Goal: Information Seeking & Learning: Learn about a topic

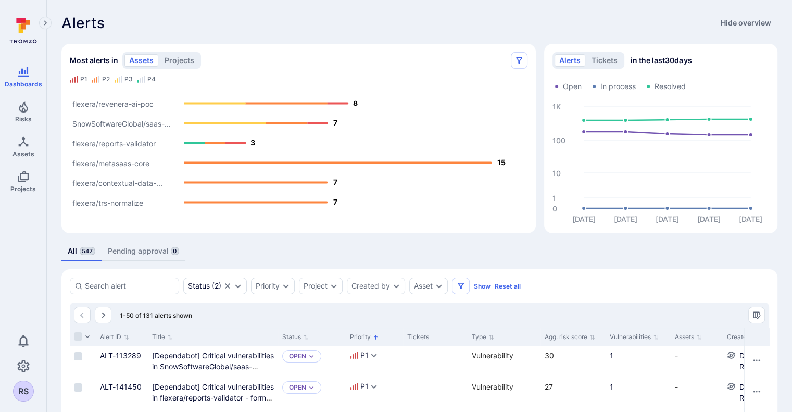
click at [758, 52] on div "alerts tickets in the last 30 days Open In process Resolved [DATE] Aug [DATE] A…" at bounding box center [660, 139] width 233 height 190
click at [485, 39] on div "Most alerts in assets projects P1 P2 P3 P4 flexera/trs-normalize flexera/contex…" at bounding box center [294, 134] width 483 height 198
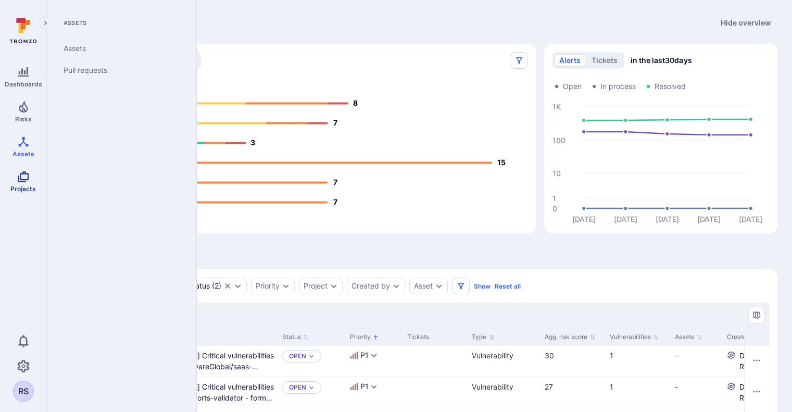
click at [21, 172] on icon "Projects" at bounding box center [23, 176] width 12 height 12
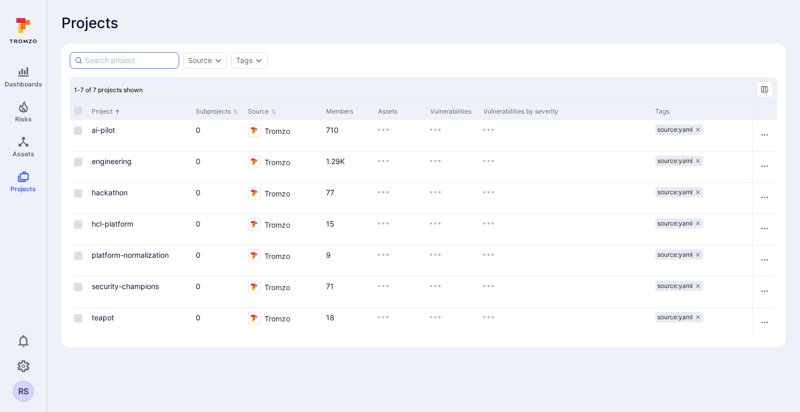
click at [135, 64] on input at bounding box center [130, 60] width 90 height 10
click at [97, 316] on link "teapot" at bounding box center [103, 317] width 22 height 9
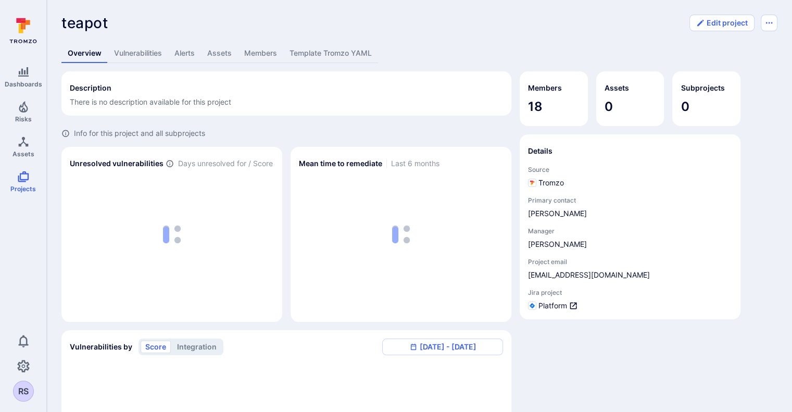
click at [450, 44] on div "Overview Vulnerabilities Alerts Assets Members Template Tromzo YAML" at bounding box center [419, 53] width 716 height 19
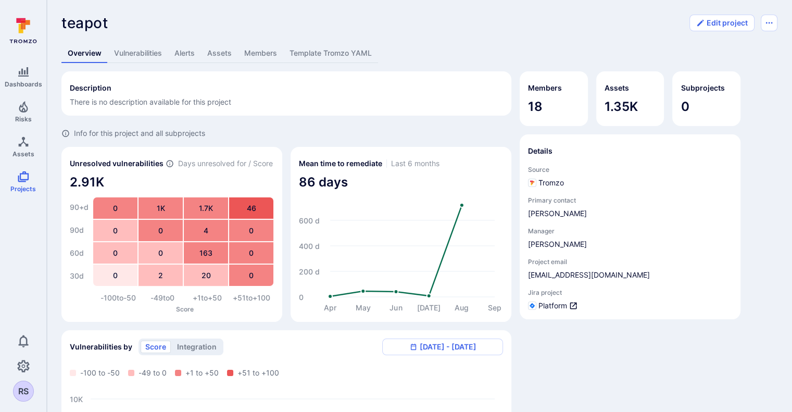
click at [450, 44] on div "Overview Vulnerabilities Alerts Assets Members Template Tromzo YAML" at bounding box center [419, 53] width 716 height 19
click at [763, 133] on div "Description There is no description available for this project Info for this pr…" at bounding box center [419, 352] width 716 height 563
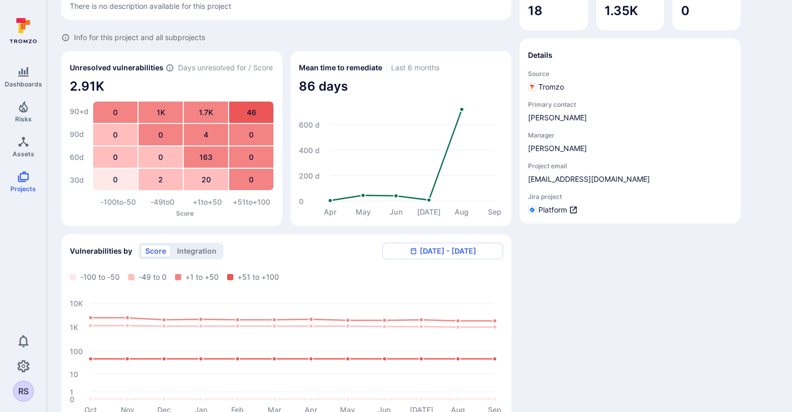
scroll to position [237, 0]
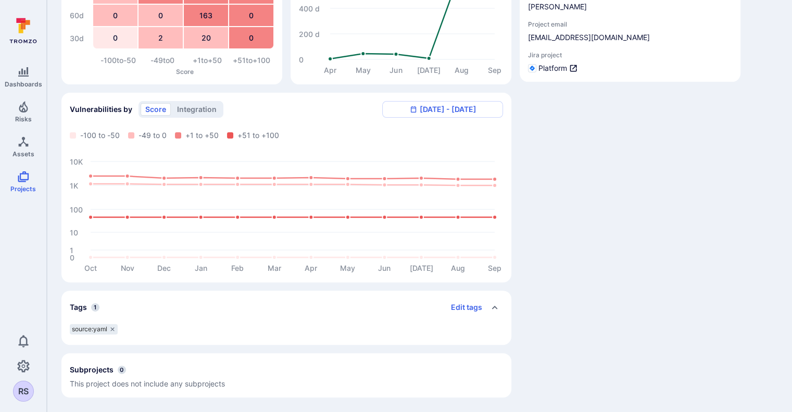
click at [729, 140] on div "Members 18 Assets 1.35K Subprojects 0 Details Source Tromzo Primary contact [PE…" at bounding box center [630, 115] width 221 height 563
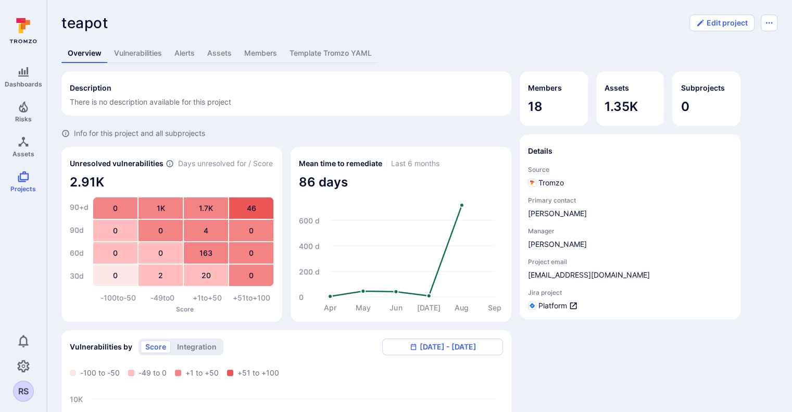
click at [52, 172] on div "teapot ... Show more Edit project Overview Vulnerabilities Alerts Assets Member…" at bounding box center [419, 324] width 745 height 649
drag, startPoint x: 605, startPoint y: 111, endPoint x: 642, endPoint y: 113, distance: 37.5
click at [642, 113] on span "1.35K" at bounding box center [631, 106] width 52 height 17
drag, startPoint x: 70, startPoint y: 184, endPoint x: 106, endPoint y: 185, distance: 36.5
click at [106, 185] on span "2.91K" at bounding box center [172, 182] width 204 height 17
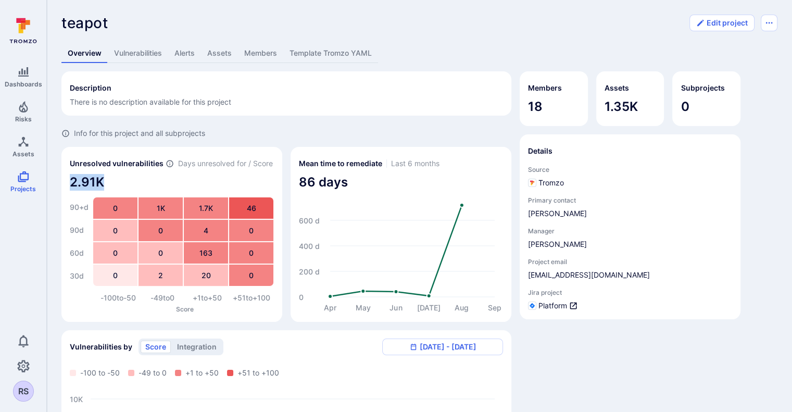
click at [220, 56] on link "Assets" at bounding box center [219, 53] width 37 height 19
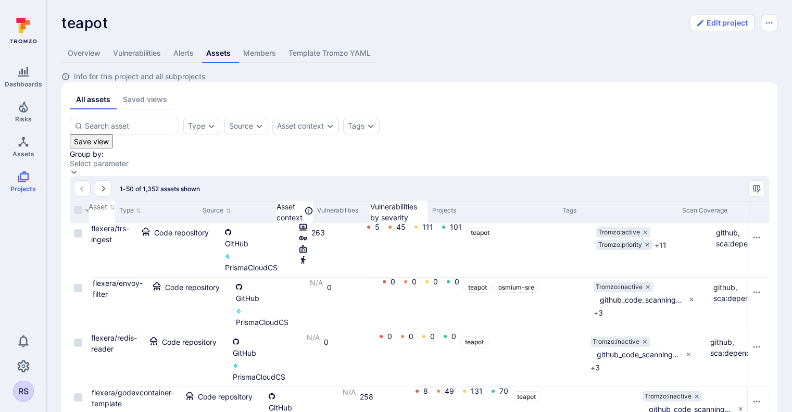
click at [83, 56] on link "Overview" at bounding box center [83, 53] width 45 height 19
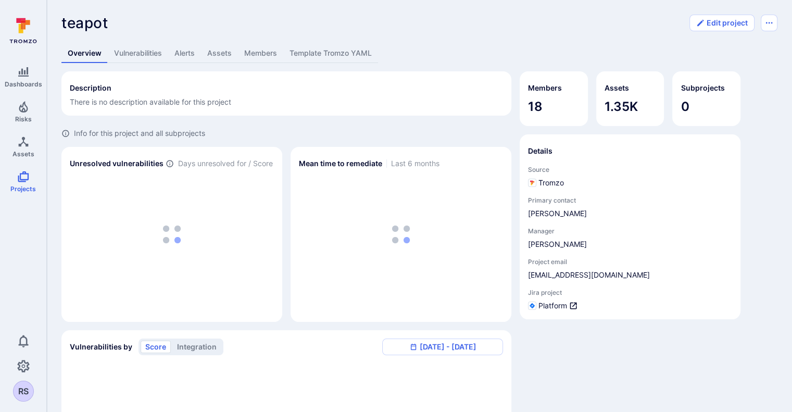
click at [52, 191] on div "teapot ... Show more Edit project Overview Vulnerabilities Alerts Assets Member…" at bounding box center [419, 324] width 745 height 649
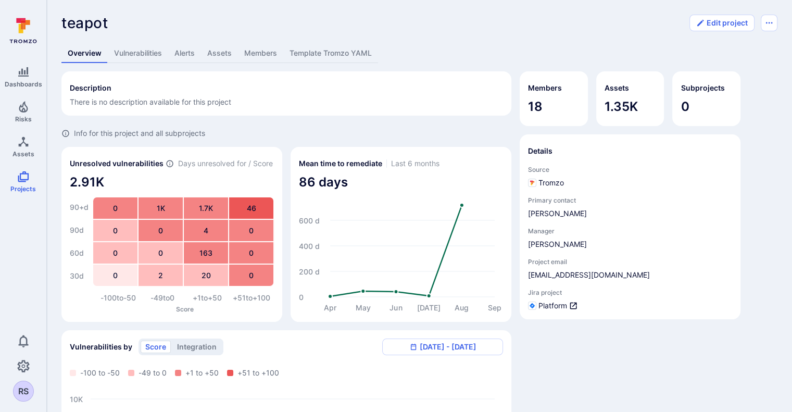
click at [53, 190] on div "teapot ... Show more Edit project Overview Vulnerabilities Alerts Assets Member…" at bounding box center [419, 324] width 745 height 649
click at [213, 56] on link "Assets" at bounding box center [219, 53] width 37 height 19
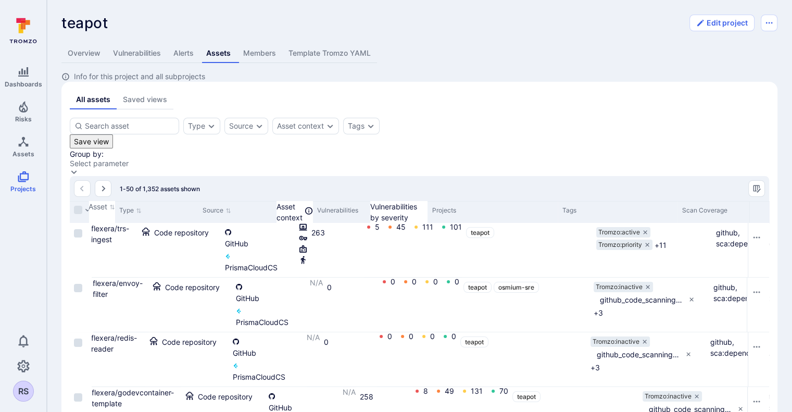
scroll to position [4, 0]
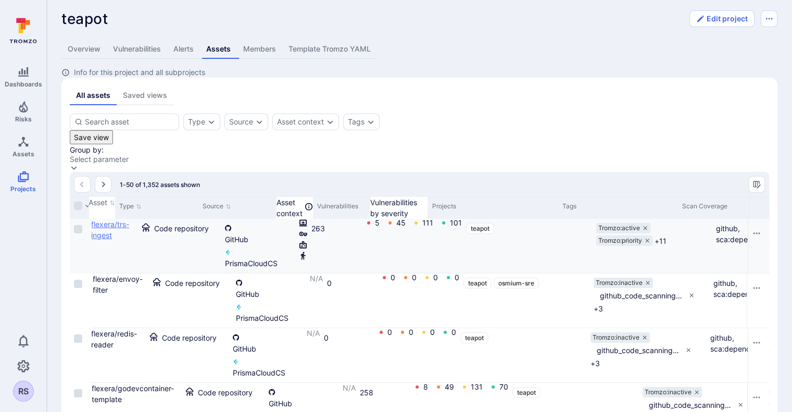
click at [129, 220] on link "flexera/trs-ingest" at bounding box center [110, 230] width 38 height 20
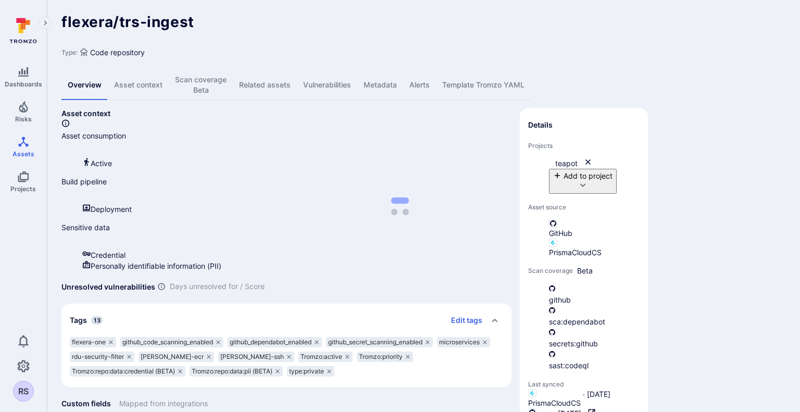
click at [52, 138] on div "flexera/trs-ingest ... Show more Type: Code repository Overview Asset context S…" at bounding box center [423, 270] width 753 height 540
click at [349, 76] on link "Vulnerabilities" at bounding box center [327, 85] width 60 height 30
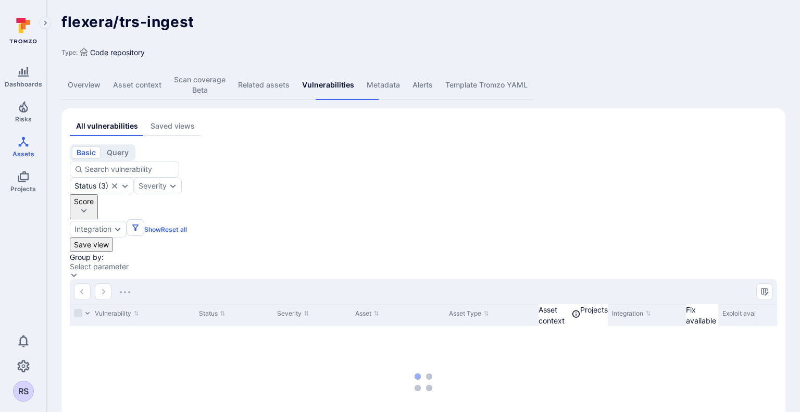
click at [50, 207] on div "flexera/trs-ingest ... Show more Type: Code repository Overview Asset context S…" at bounding box center [423, 252] width 753 height 504
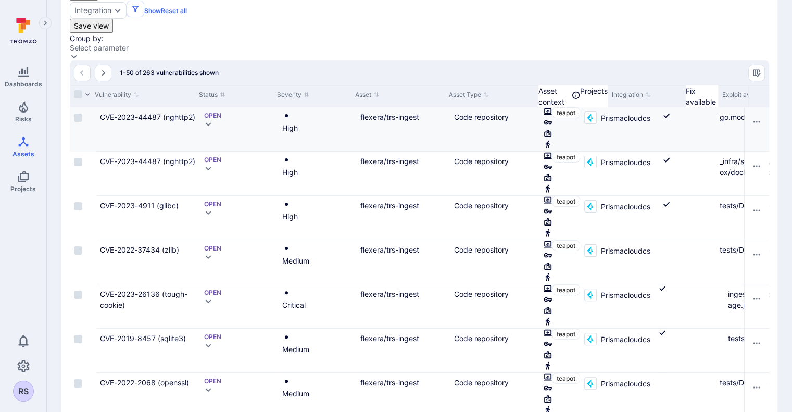
scroll to position [223, 0]
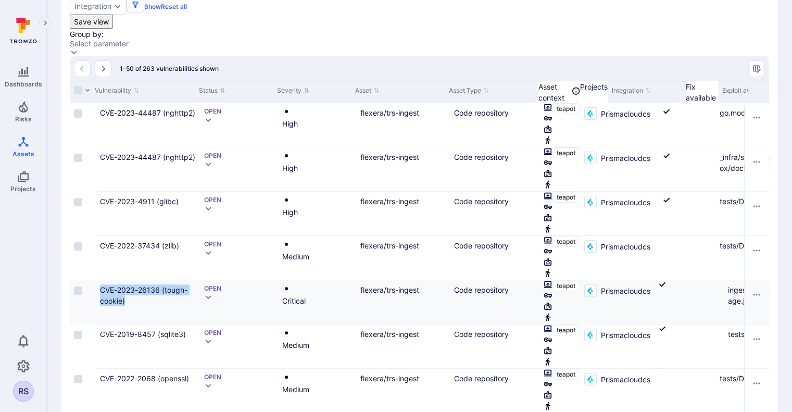
drag, startPoint x: 138, startPoint y: 134, endPoint x: 94, endPoint y: 126, distance: 45.0
click at [94, 280] on div "CVE-2023-26136 (tough-cookie) Open Critical flexera/trs-ingest Code repository …" at bounding box center [448, 302] width 757 height 44
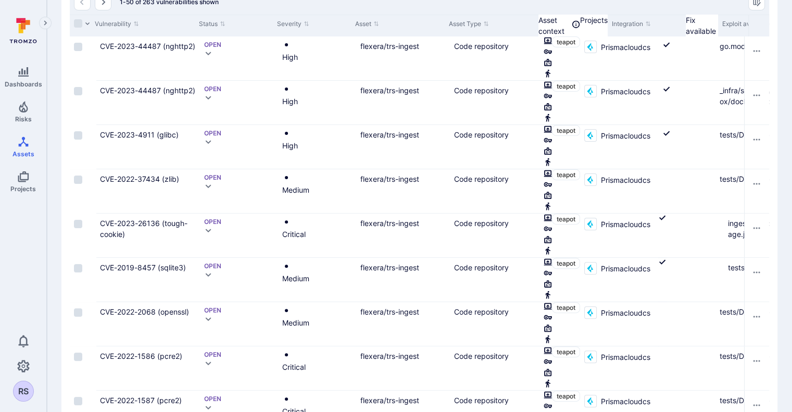
scroll to position [289, 0]
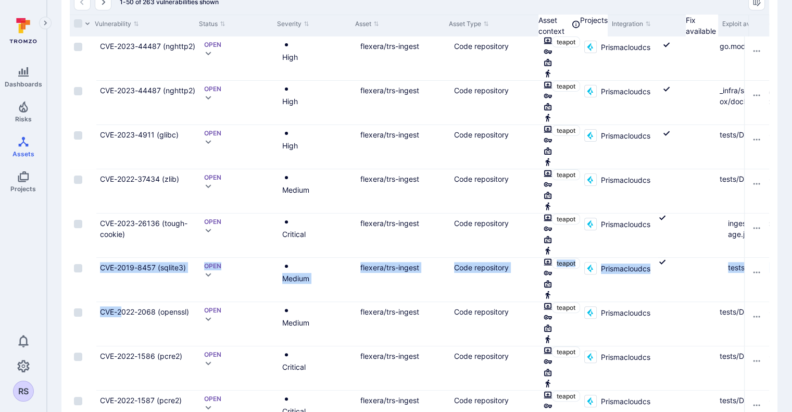
drag, startPoint x: 120, startPoint y: 133, endPoint x: 52, endPoint y: 109, distance: 72.5
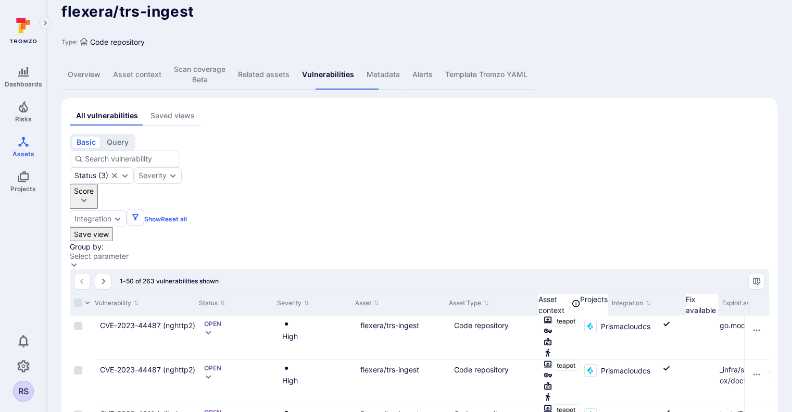
scroll to position [8, 0]
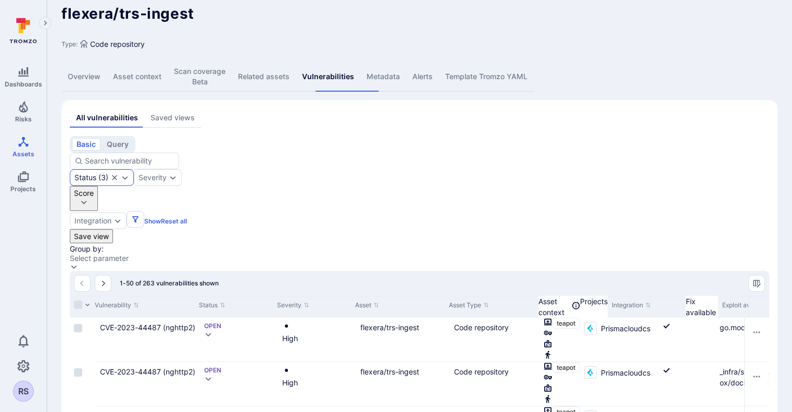
click at [134, 169] on div "Status ( 3 )" at bounding box center [102, 177] width 64 height 17
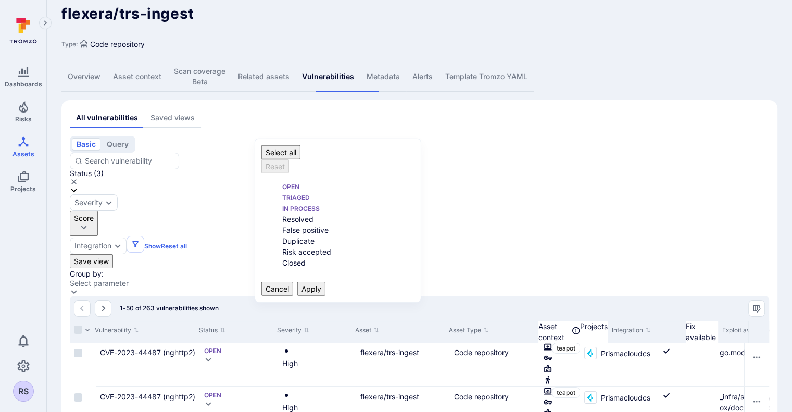
click at [315, 169] on div "Status ( 3 )" at bounding box center [419, 181] width 699 height 25
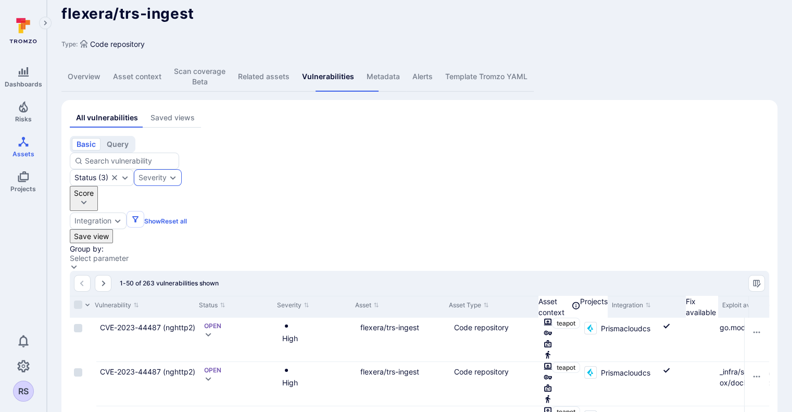
click at [182, 169] on div "Severity" at bounding box center [158, 177] width 48 height 17
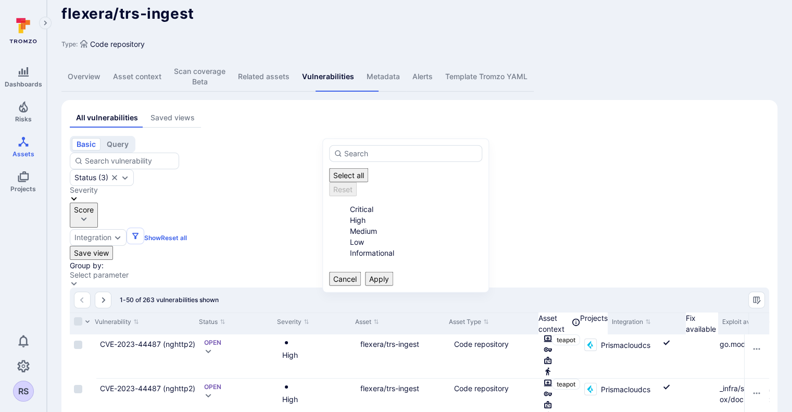
click at [98, 203] on button "Score" at bounding box center [84, 215] width 28 height 25
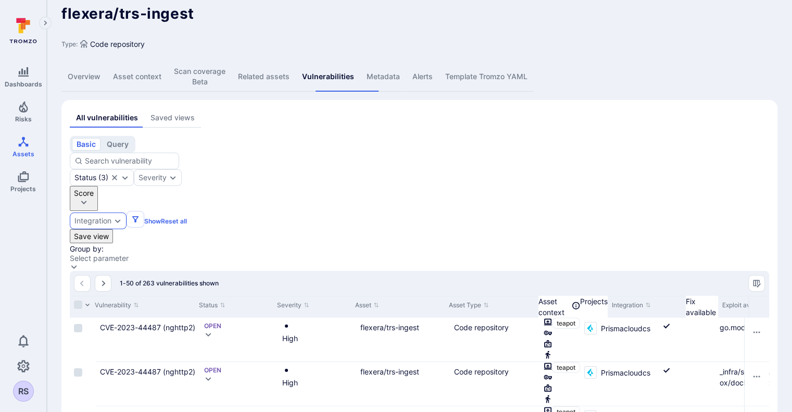
click at [111, 217] on div "Integration" at bounding box center [92, 221] width 37 height 8
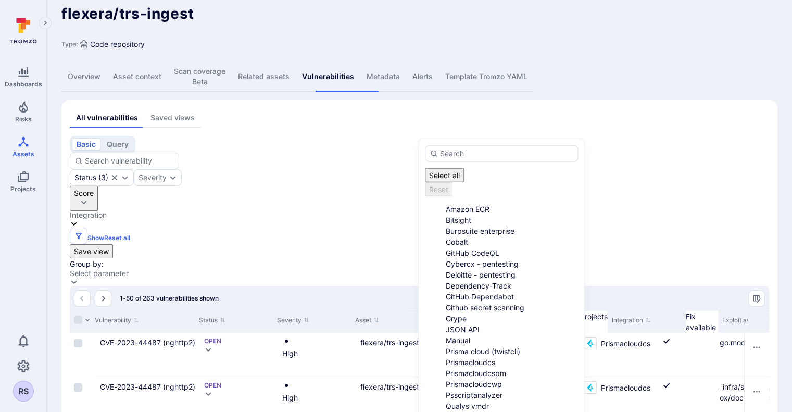
scroll to position [156, 0]
click at [602, 136] on div "basic query Status ( 3 ) Severity Score Integration Show Reset all" at bounding box center [419, 190] width 699 height 108
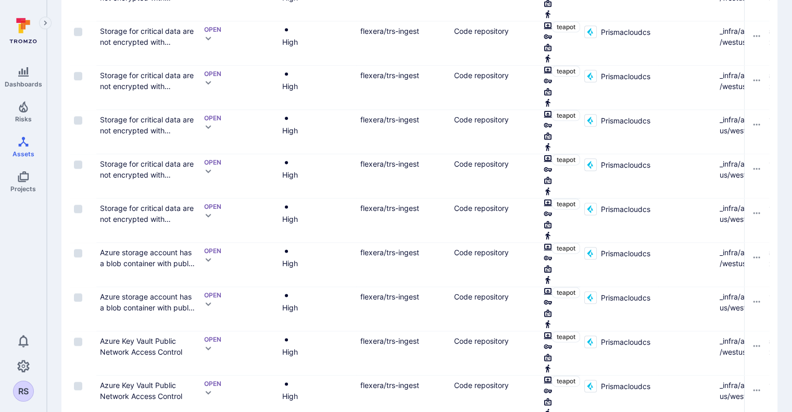
scroll to position [1414, 0]
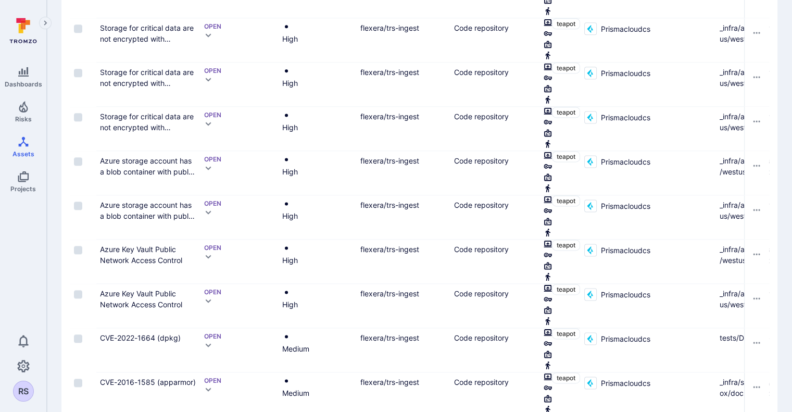
drag, startPoint x: 102, startPoint y: 381, endPoint x: 177, endPoint y: 222, distance: 176.1
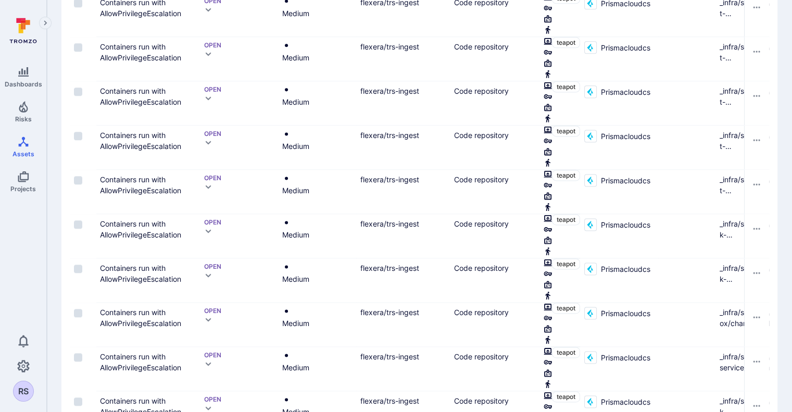
scroll to position [1414, 0]
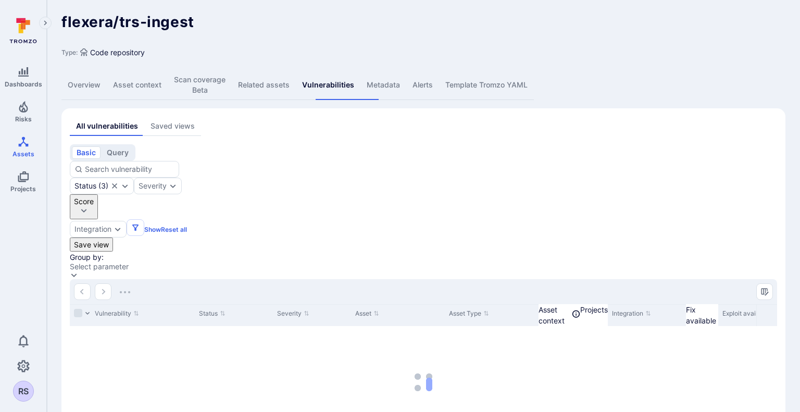
click at [605, 84] on div "flexera/trs-ingest ... Show more Type: Code repository Overview Asset context S…" at bounding box center [423, 252] width 753 height 504
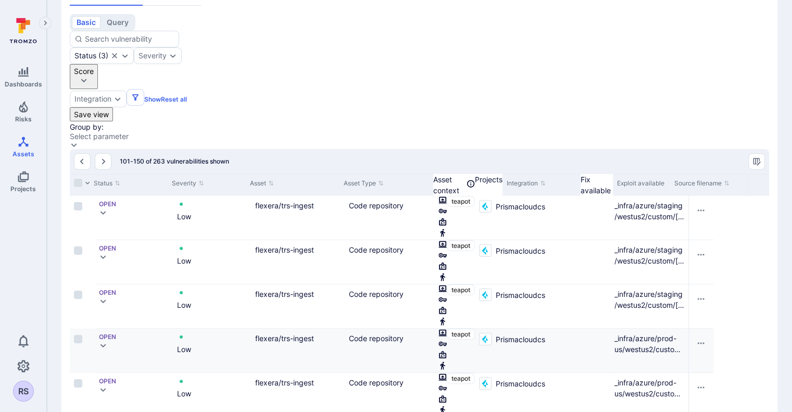
scroll to position [135, 0]
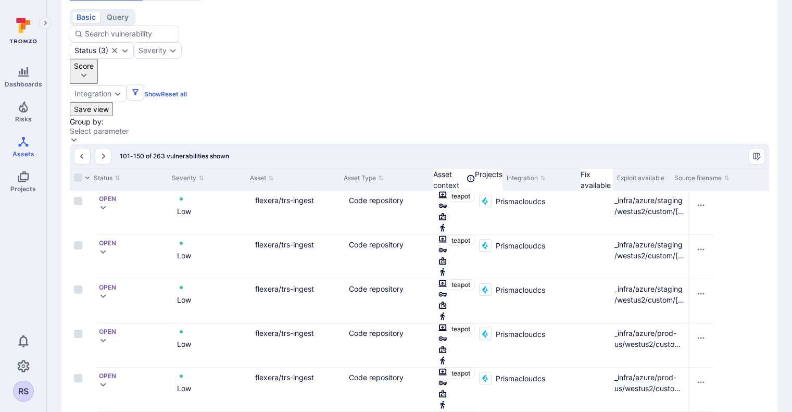
click at [612, 116] on div "Group by: Select parameter" at bounding box center [419, 130] width 699 height 28
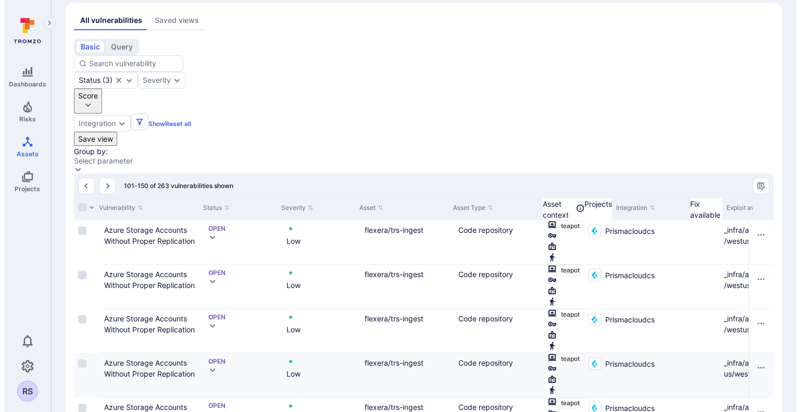
scroll to position [0, 0]
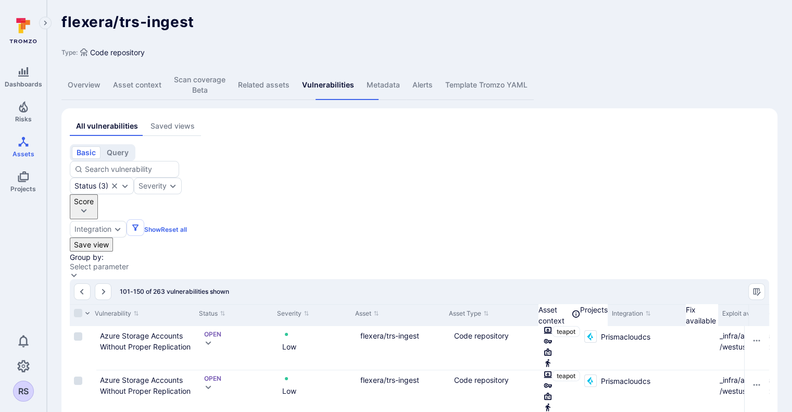
click at [91, 74] on link "Overview" at bounding box center [83, 85] width 45 height 30
